Goal: Task Accomplishment & Management: Manage account settings

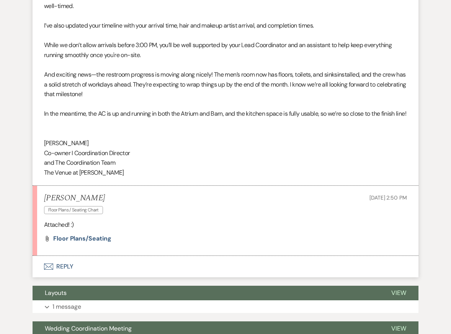
scroll to position [1051, 0]
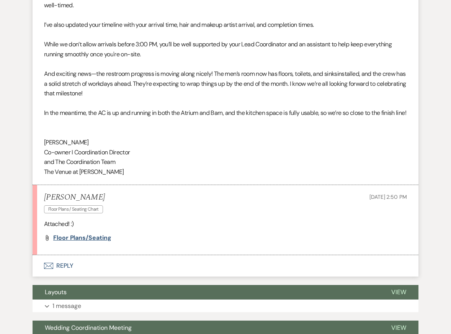
click at [80, 240] on span "Floor Plans/Seating" at bounding box center [82, 238] width 58 height 8
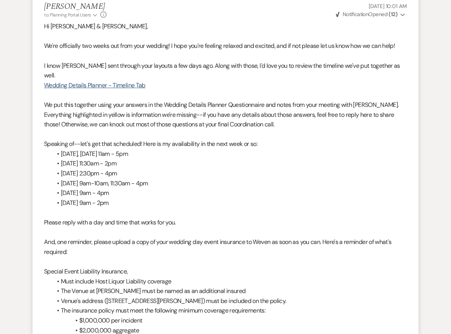
scroll to position [0, 0]
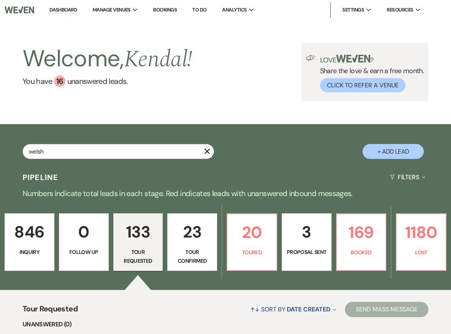
type input "welsh"
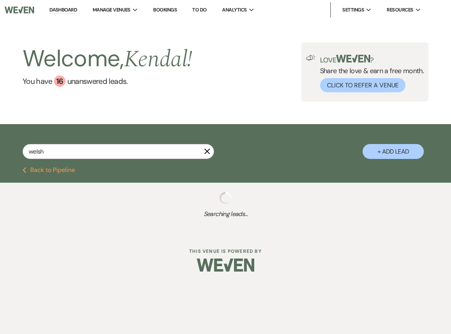
select select "8"
select select "4"
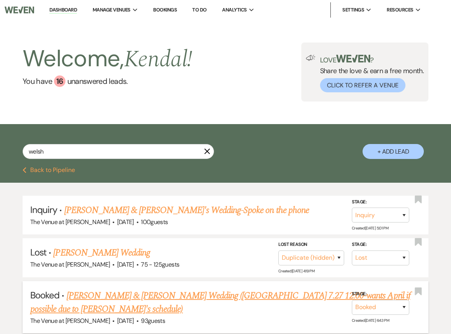
scroll to position [8, 0]
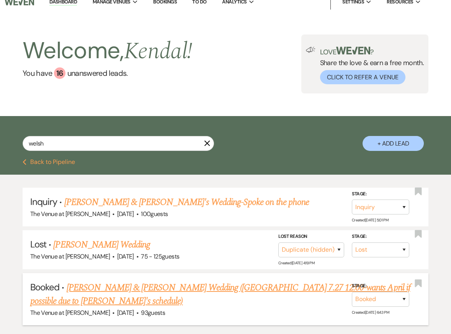
click at [163, 287] on link "[PERSON_NAME] & [PERSON_NAME] Wedding ([GEOGRAPHIC_DATA] 7.27 12:00-wants April…" at bounding box center [220, 295] width 380 height 28
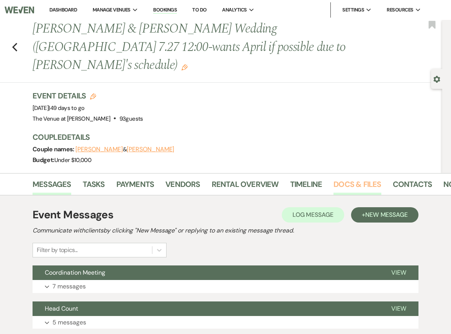
click at [369, 178] on link "Docs & Files" at bounding box center [357, 186] width 47 height 17
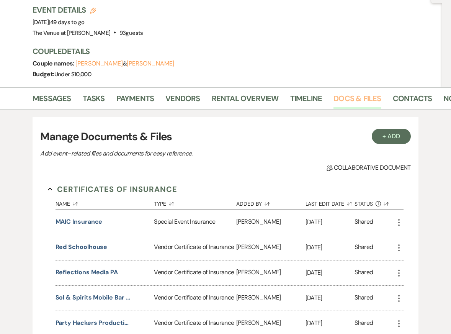
scroll to position [86, 0]
click at [80, 217] on button "MAIC Insurance" at bounding box center [79, 221] width 47 height 9
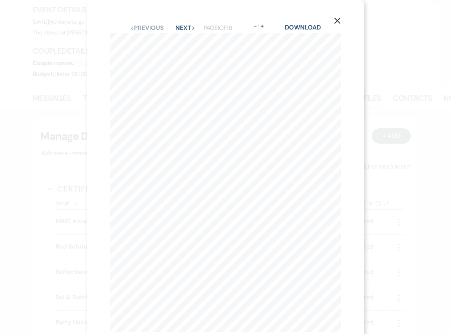
click at [337, 20] on icon "X" at bounding box center [337, 20] width 7 height 7
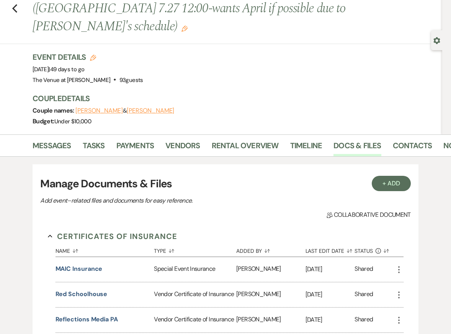
scroll to position [0, 0]
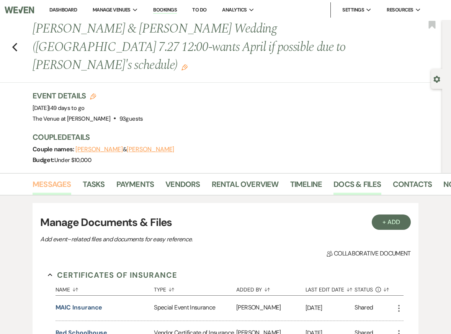
click at [54, 178] on link "Messages" at bounding box center [52, 186] width 39 height 17
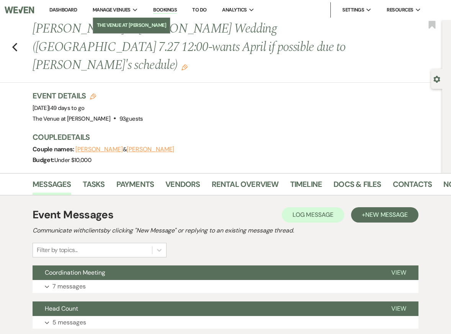
click at [124, 26] on li "The Venue at [PERSON_NAME]" at bounding box center [132, 25] width 70 height 8
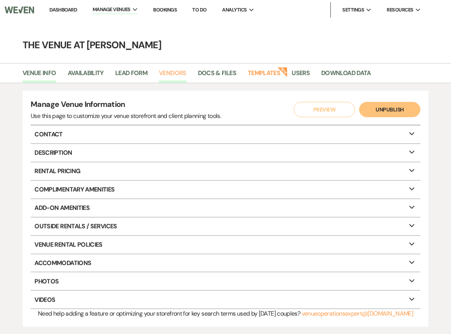
click at [165, 73] on link "Vendors" at bounding box center [173, 75] width 28 height 15
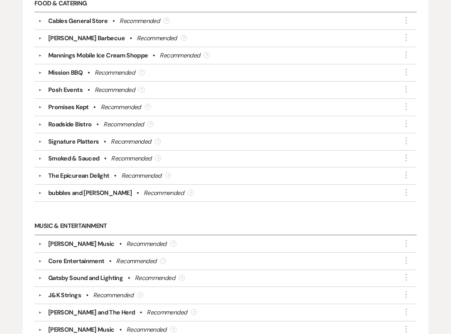
scroll to position [1656, 0]
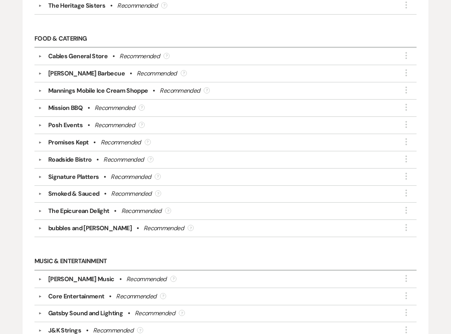
click at [38, 141] on button "▼" at bounding box center [40, 143] width 9 height 4
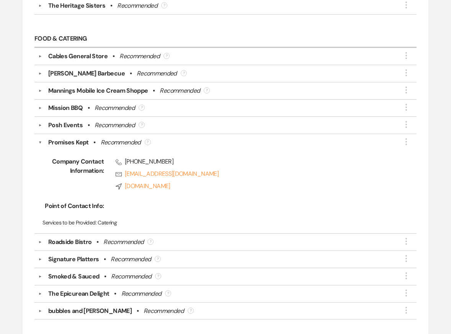
click at [38, 138] on button "▼" at bounding box center [40, 142] width 4 height 9
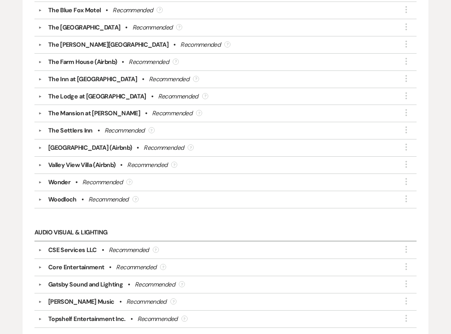
scroll to position [0, 0]
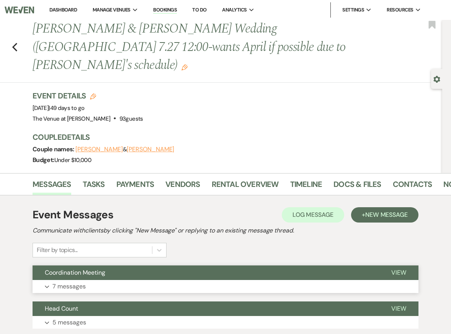
click at [113, 280] on button "Expand 7 messages" at bounding box center [226, 286] width 386 height 13
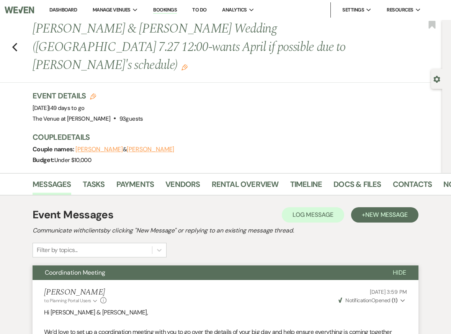
click at [186, 173] on div "Messages Tasks Payments Vendors Rental Overview Timeline Docs & Files Contacts …" at bounding box center [225, 184] width 451 height 22
click at [183, 178] on link "Vendors" at bounding box center [182, 186] width 34 height 17
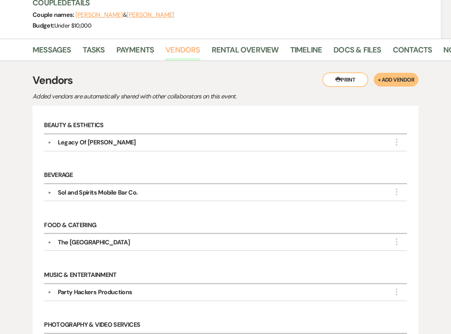
scroll to position [137, 0]
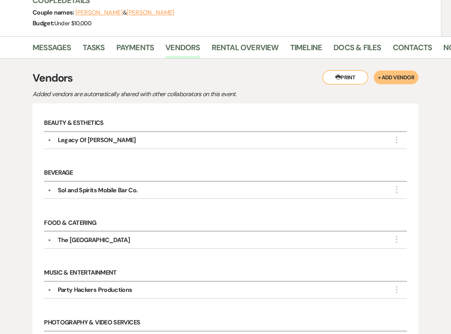
click at [49, 138] on button "▼" at bounding box center [49, 140] width 9 height 4
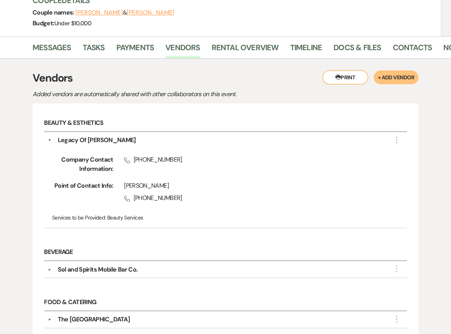
click at [49, 136] on button "▼" at bounding box center [50, 140] width 4 height 9
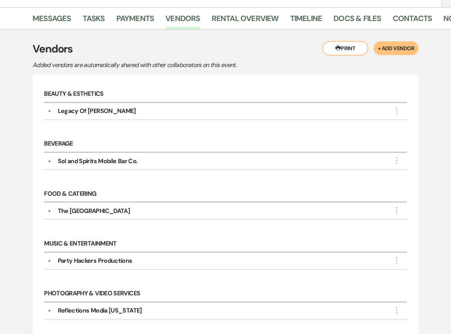
scroll to position [79, 0]
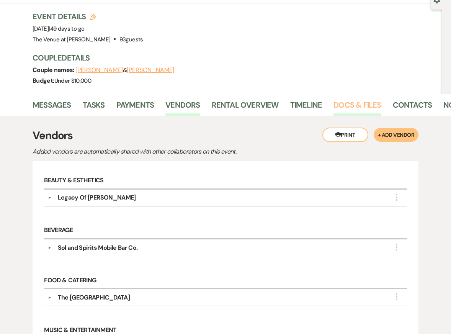
click at [344, 99] on link "Docs & Files" at bounding box center [357, 107] width 47 height 17
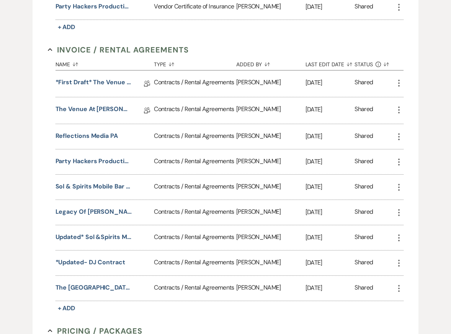
scroll to position [403, 0]
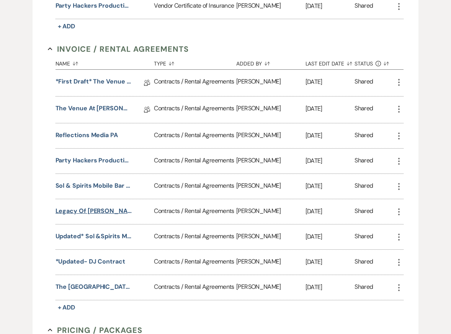
click at [87, 206] on button "Legacy Of [PERSON_NAME]" at bounding box center [94, 210] width 77 height 9
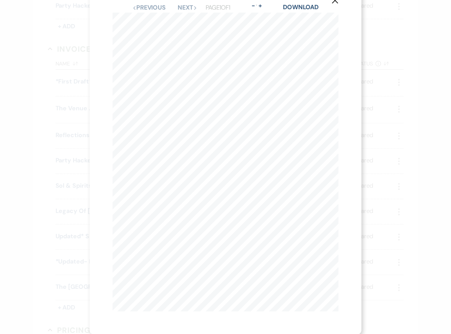
scroll to position [0, 0]
click at [334, 19] on icon "X" at bounding box center [335, 20] width 7 height 7
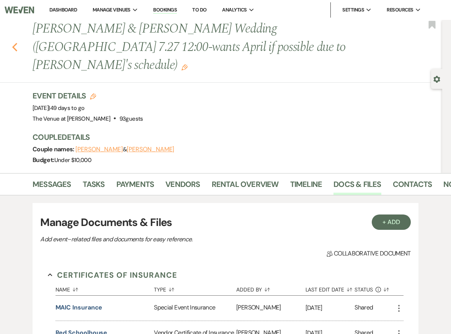
click at [13, 43] on use "button" at bounding box center [14, 47] width 5 height 8
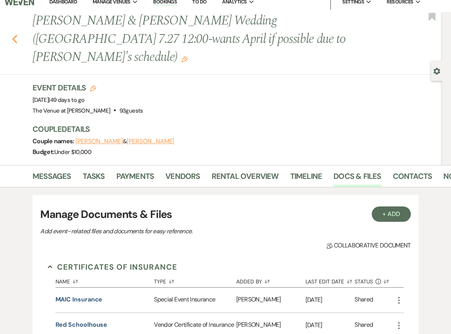
select select "8"
select select "4"
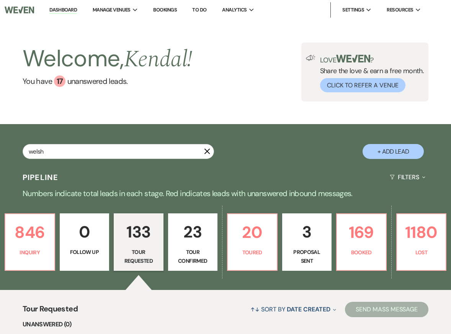
type input "welsh"
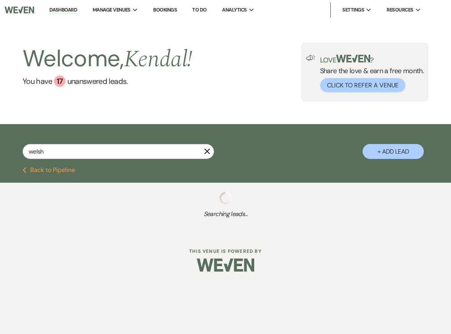
select select "8"
select select "4"
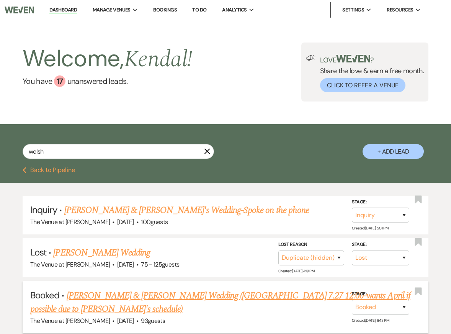
click at [122, 294] on link "[PERSON_NAME] & [PERSON_NAME] Wedding ([GEOGRAPHIC_DATA] 7.27 12:00-wants April…" at bounding box center [220, 303] width 380 height 28
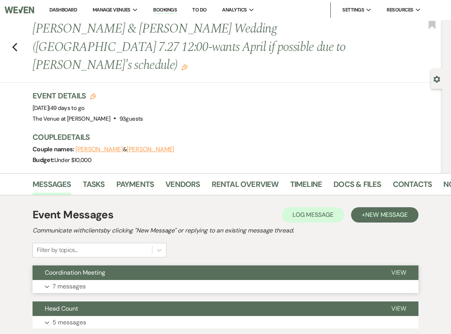
click at [143, 280] on button "Expand 7 messages" at bounding box center [226, 286] width 386 height 13
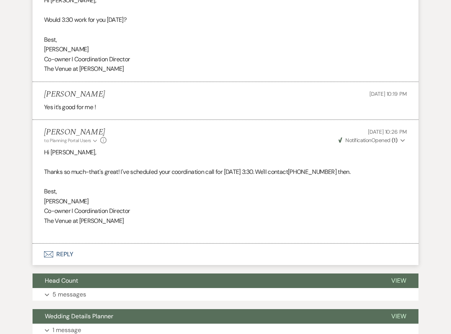
scroll to position [869, 0]
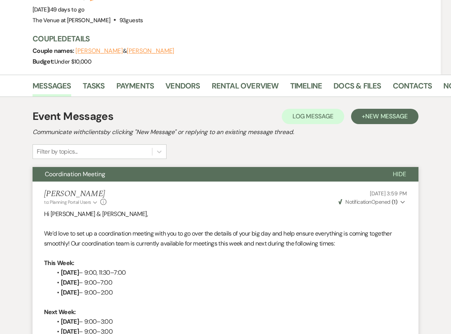
scroll to position [0, 0]
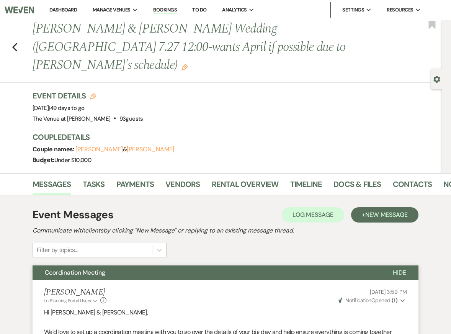
click at [360, 178] on link "Docs & Files" at bounding box center [357, 186] width 47 height 17
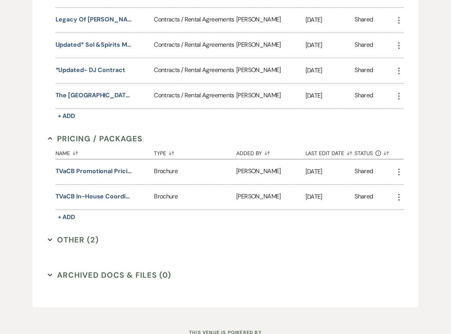
scroll to position [603, 0]
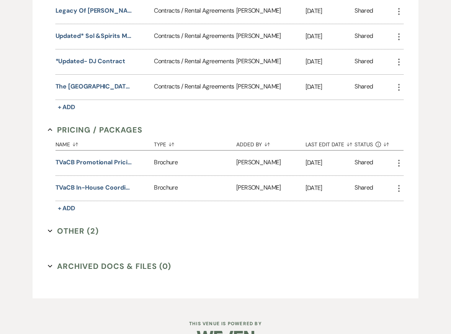
click at [85, 225] on button "Other (2) Expand" at bounding box center [73, 230] width 51 height 11
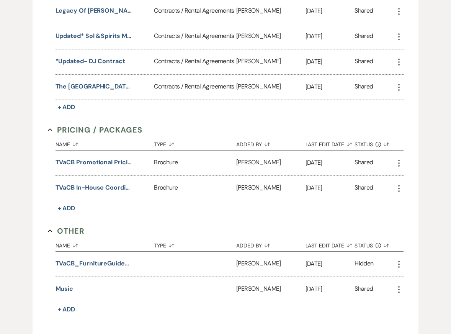
scroll to position [613, 0]
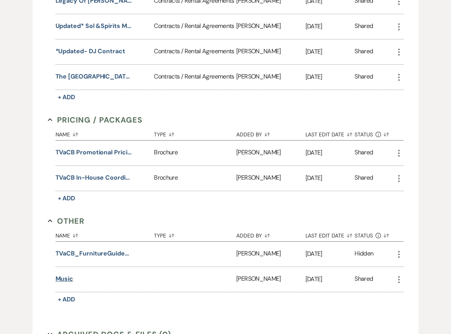
click at [60, 274] on button "Music" at bounding box center [65, 278] width 18 height 9
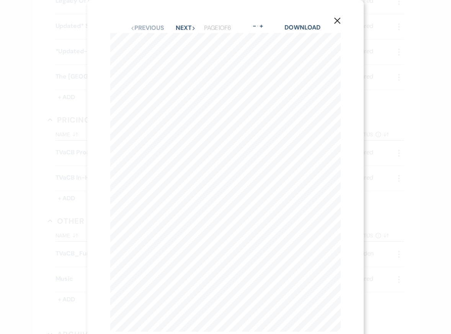
click at [338, 20] on icon "X" at bounding box center [337, 20] width 7 height 7
